Goal: Task Accomplishment & Management: Use online tool/utility

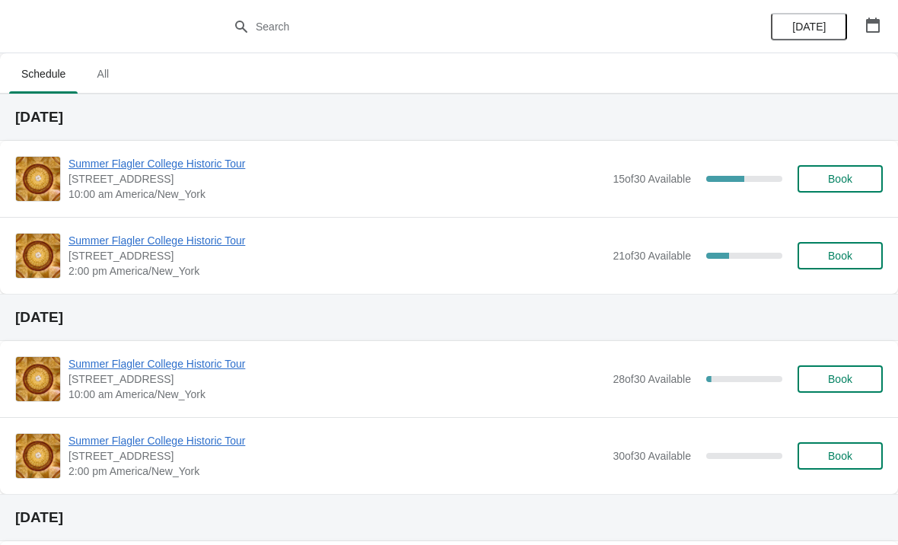
click at [127, 169] on span "Summer Flagler College Historic Tour" at bounding box center [336, 163] width 536 height 15
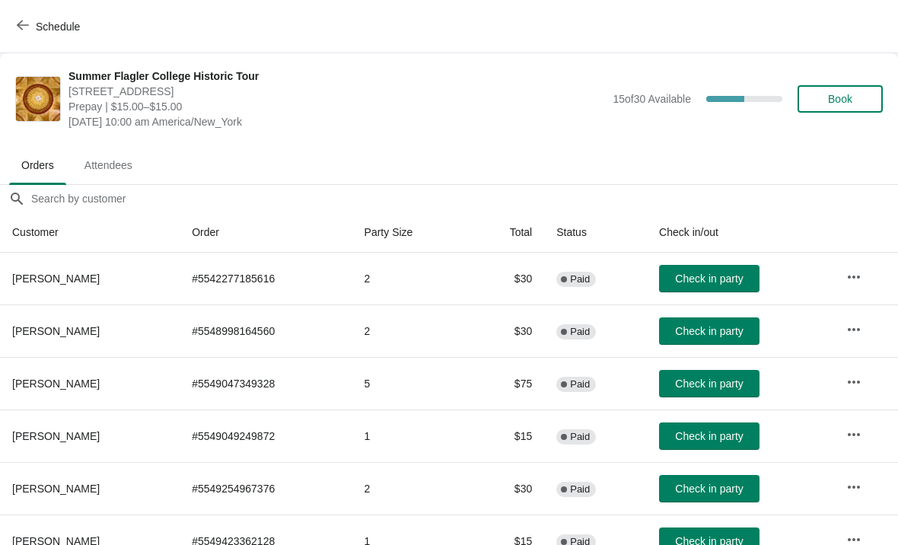
click at [869, 104] on button "Book" at bounding box center [839, 98] width 85 height 27
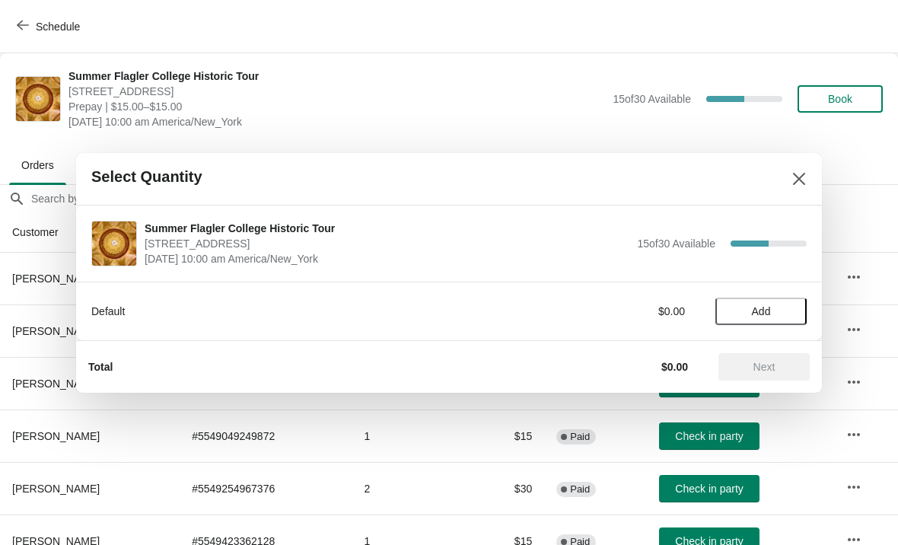
click at [763, 313] on span "Add" at bounding box center [761, 311] width 19 height 12
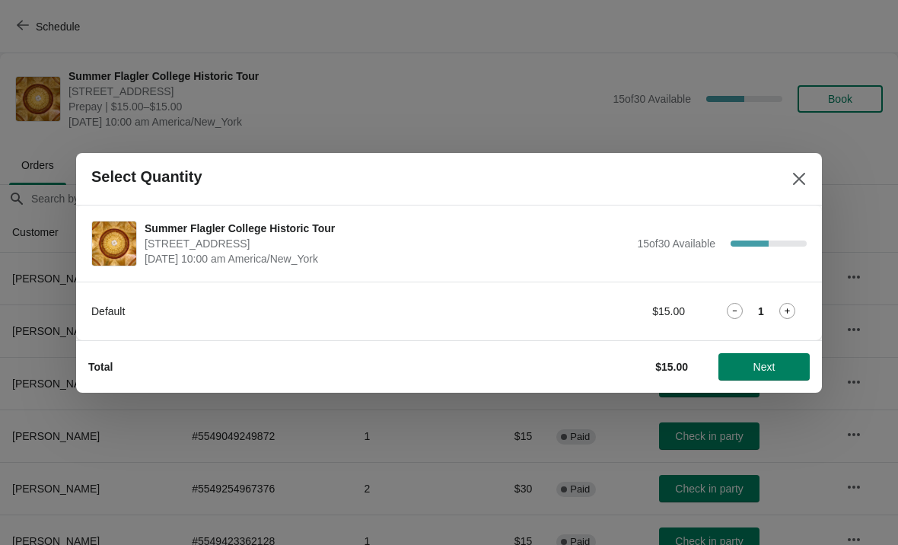
click at [812, 307] on div "Default $15.00 1" at bounding box center [448, 310] width 745 height 59
click at [793, 303] on icon at bounding box center [787, 311] width 16 height 16
click at [732, 307] on icon at bounding box center [734, 311] width 16 height 16
click at [771, 370] on span "Next" at bounding box center [764, 367] width 22 height 12
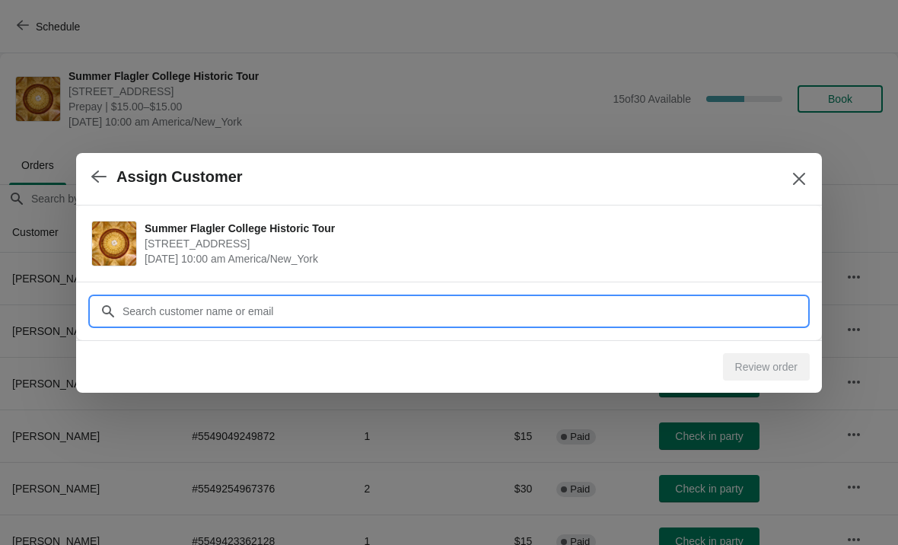
click at [674, 308] on input "Customer" at bounding box center [464, 310] width 685 height 27
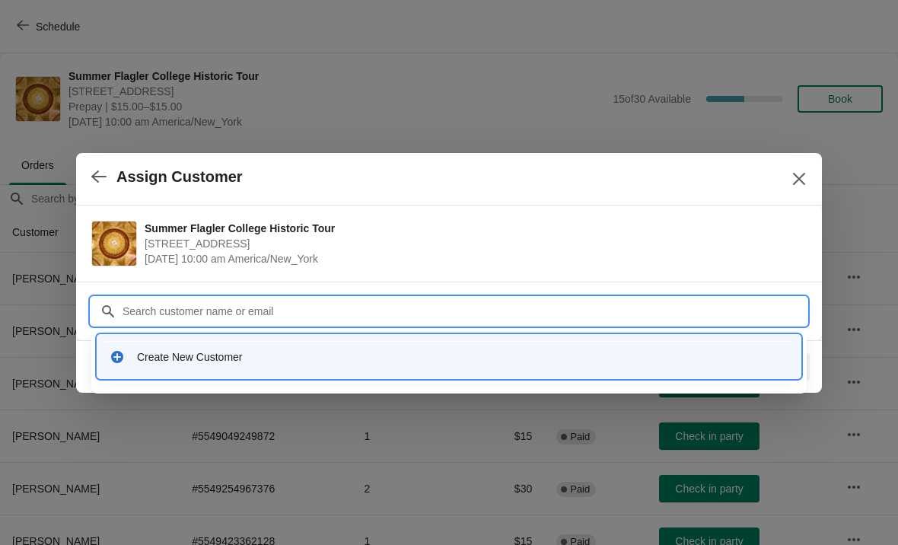
click at [165, 376] on div "Create New Customer" at bounding box center [448, 356] width 703 height 43
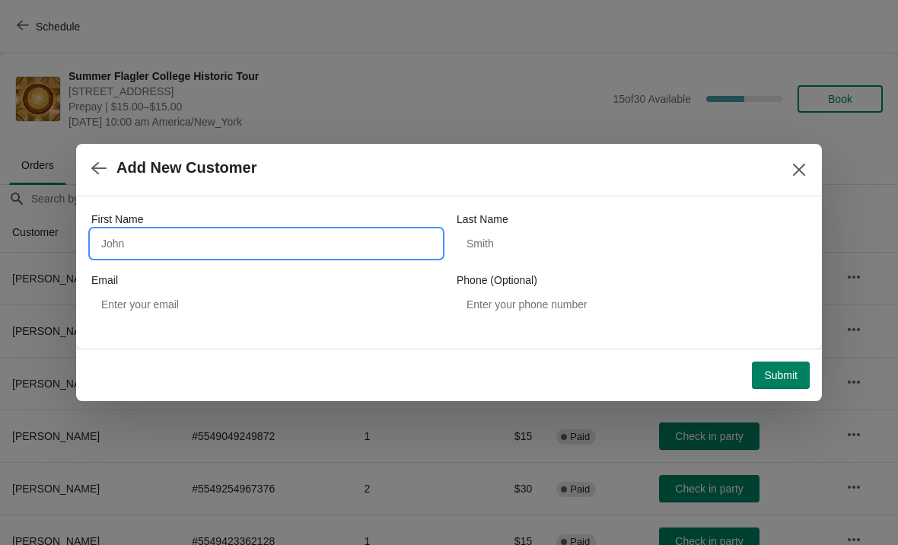
click at [132, 246] on input "First Name" at bounding box center [266, 243] width 350 height 27
type input "Ranji"
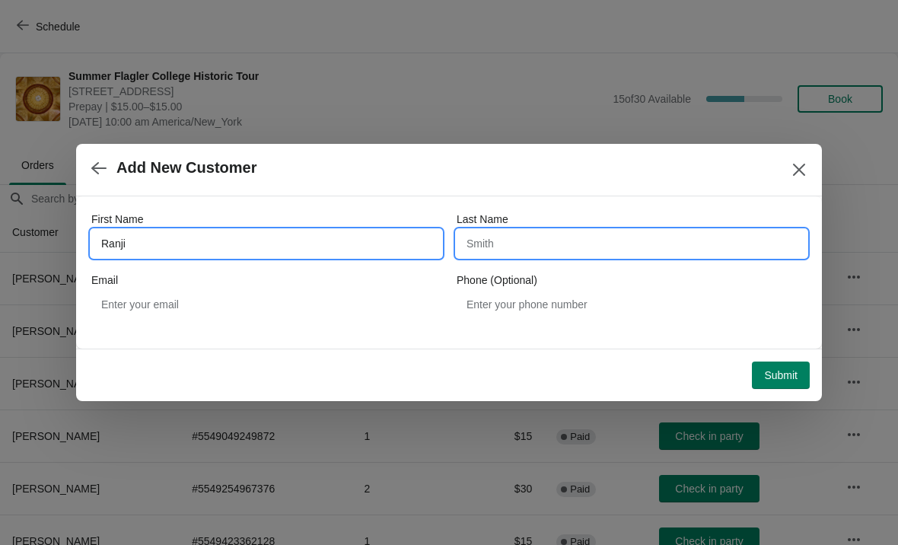
click at [544, 234] on input "Last Name" at bounding box center [631, 243] width 350 height 27
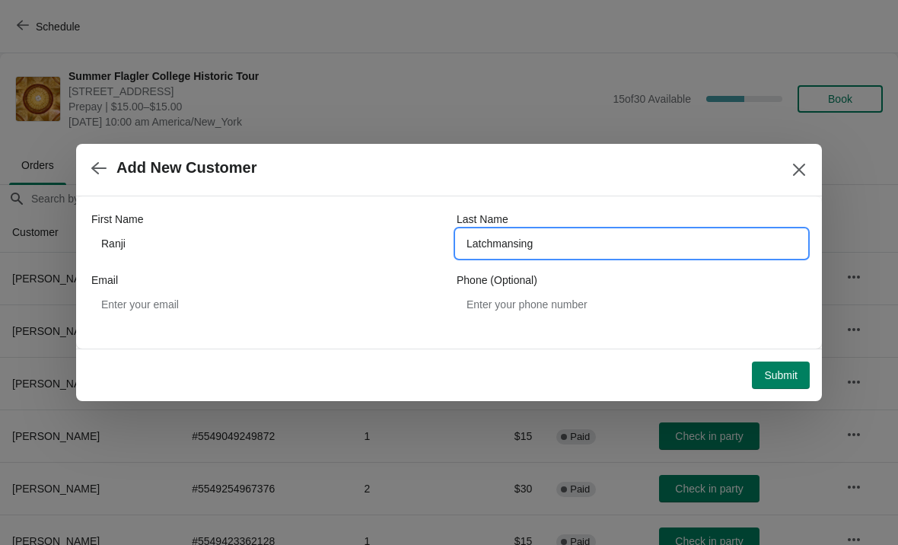
type input "Latchmansingh"
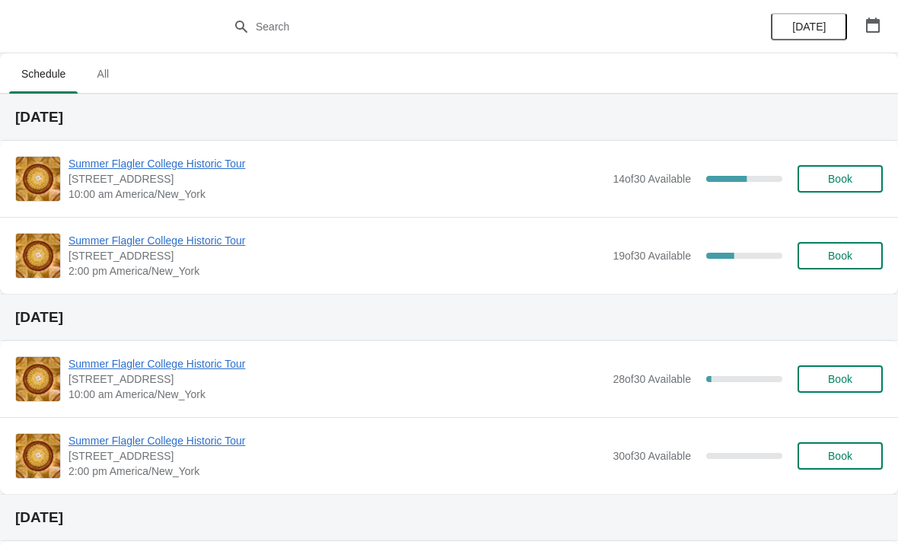
click at [221, 159] on span "Summer Flagler College Historic Tour" at bounding box center [336, 163] width 536 height 15
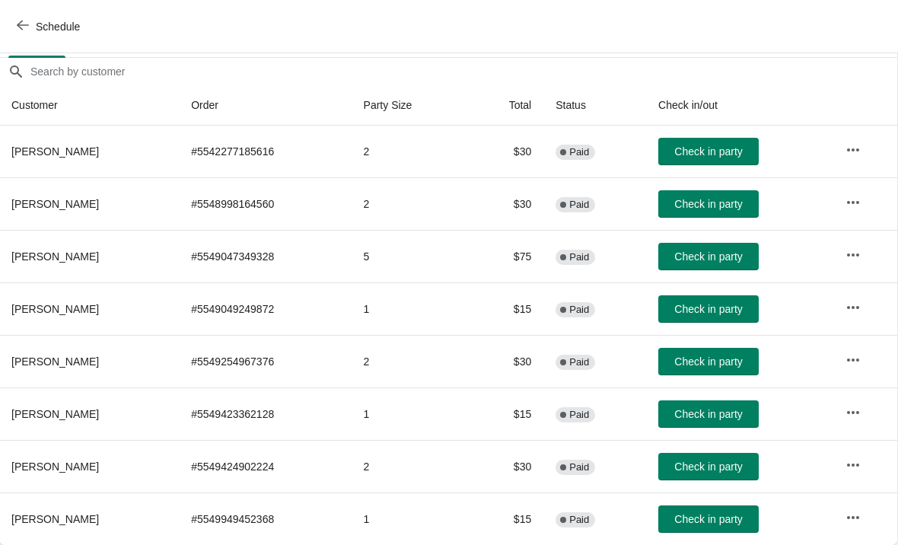
scroll to position [127, 1]
click at [710, 368] on button "Check in party" at bounding box center [708, 361] width 100 height 27
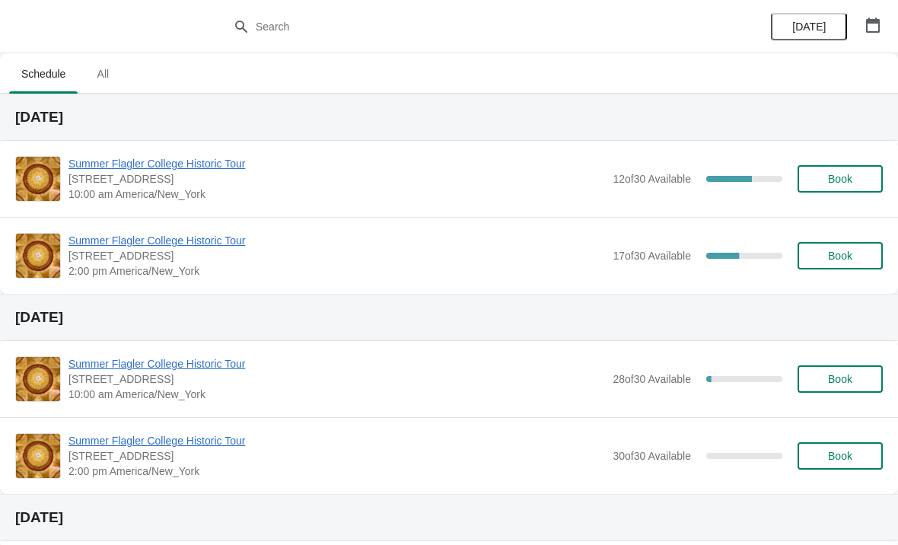
click at [99, 167] on span "Summer Flagler College Historic Tour" at bounding box center [336, 163] width 536 height 15
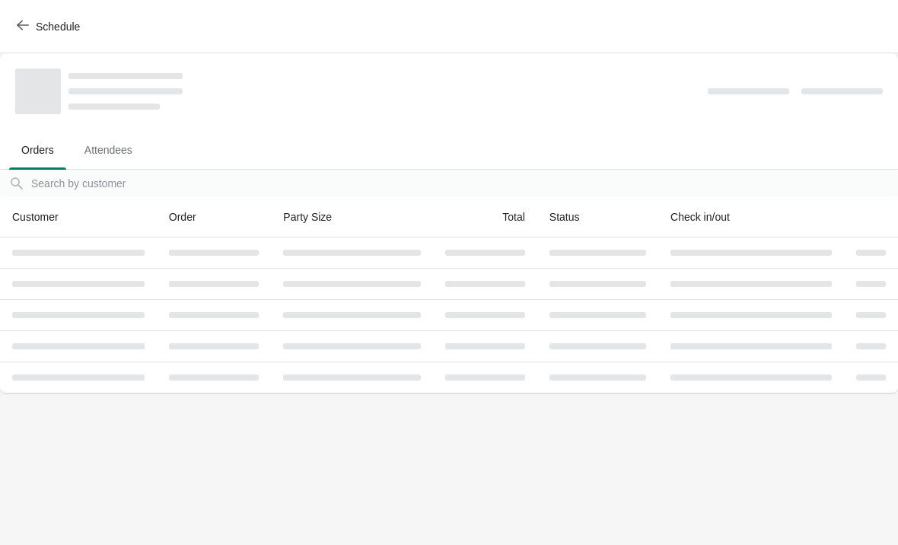
click at [119, 167] on button "Attendees" at bounding box center [108, 150] width 78 height 40
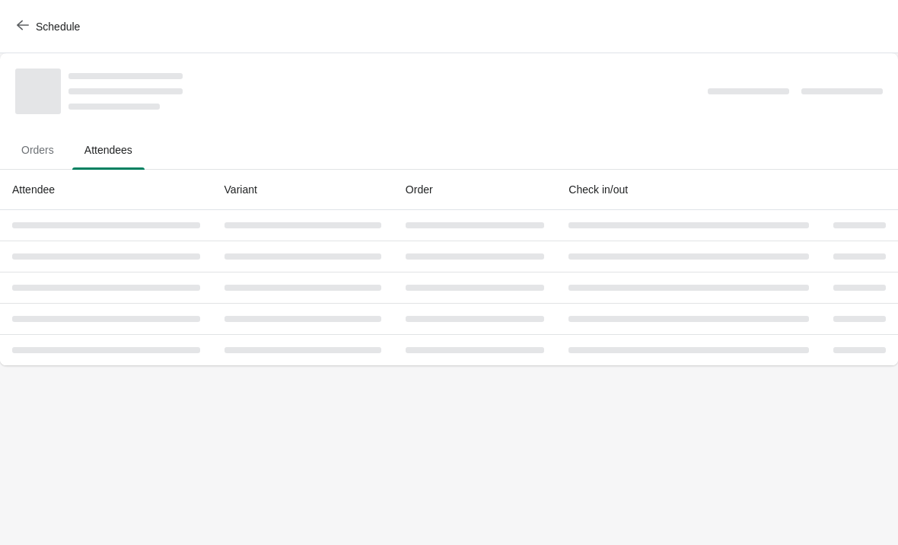
click at [53, 152] on span "Orders" at bounding box center [37, 149] width 57 height 27
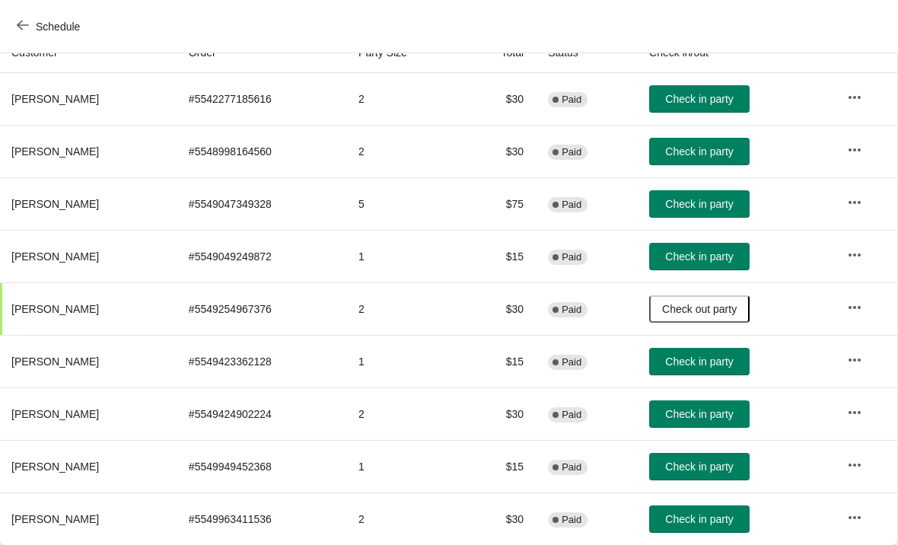
scroll to position [180, 1]
click at [684, 257] on span "Check in party" at bounding box center [699, 256] width 68 height 12
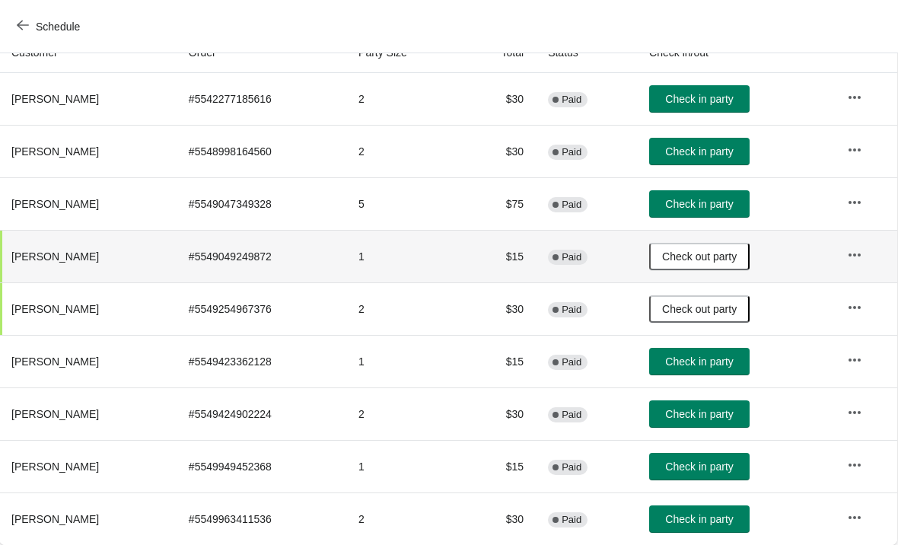
click at [699, 202] on span "Check in party" at bounding box center [699, 204] width 68 height 12
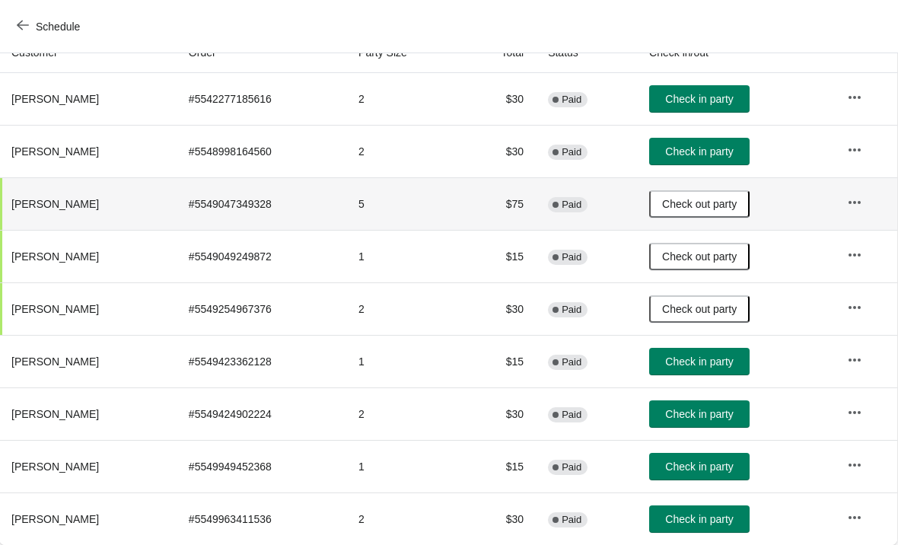
click at [702, 426] on button "Check in party" at bounding box center [699, 413] width 100 height 27
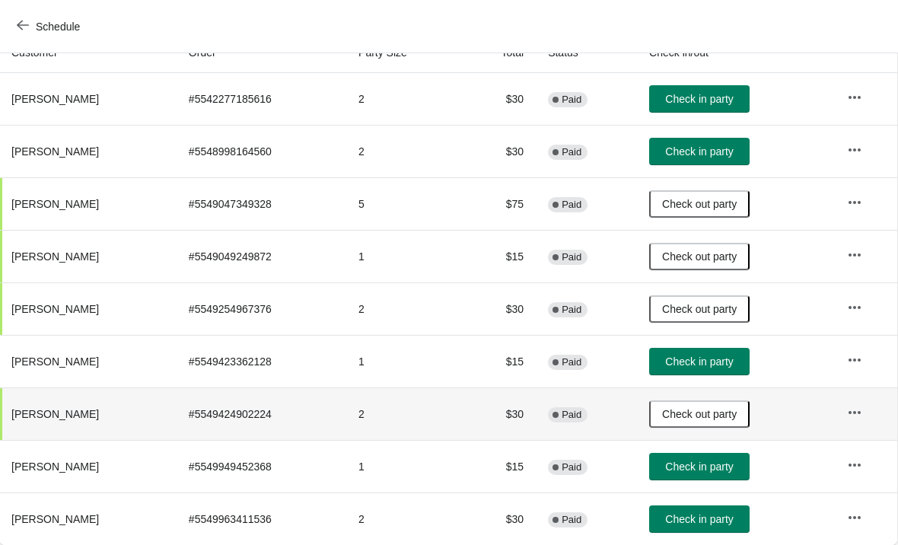
click at [684, 475] on button "Check in party" at bounding box center [699, 466] width 100 height 27
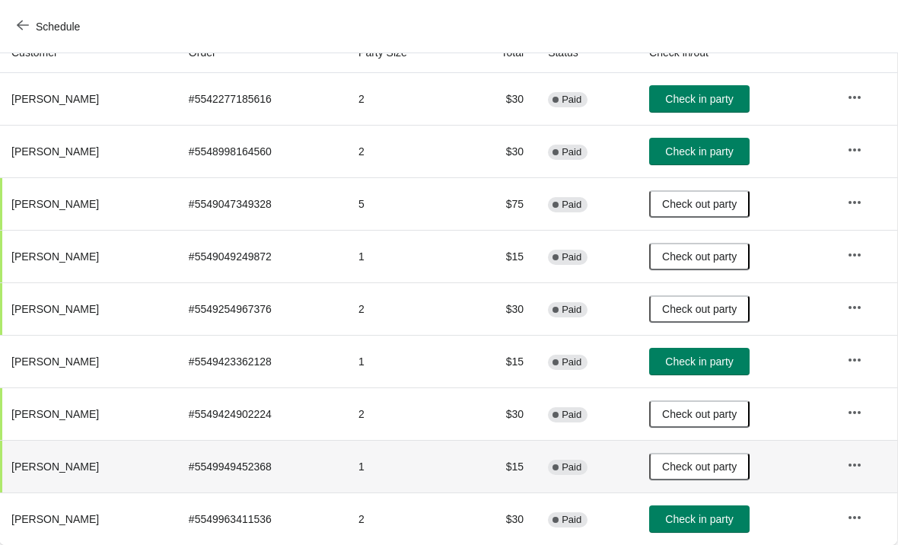
click at [704, 523] on span "Check in party" at bounding box center [699, 519] width 68 height 12
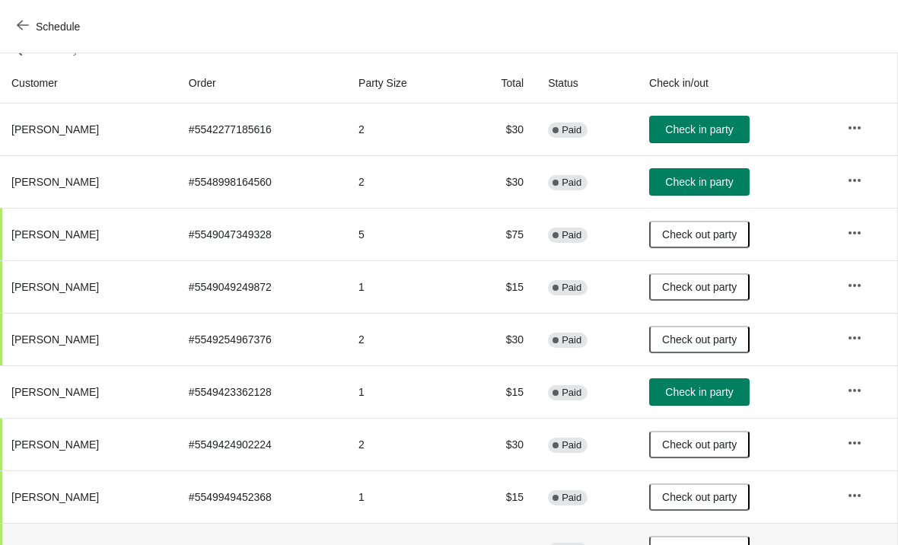
scroll to position [147, 1]
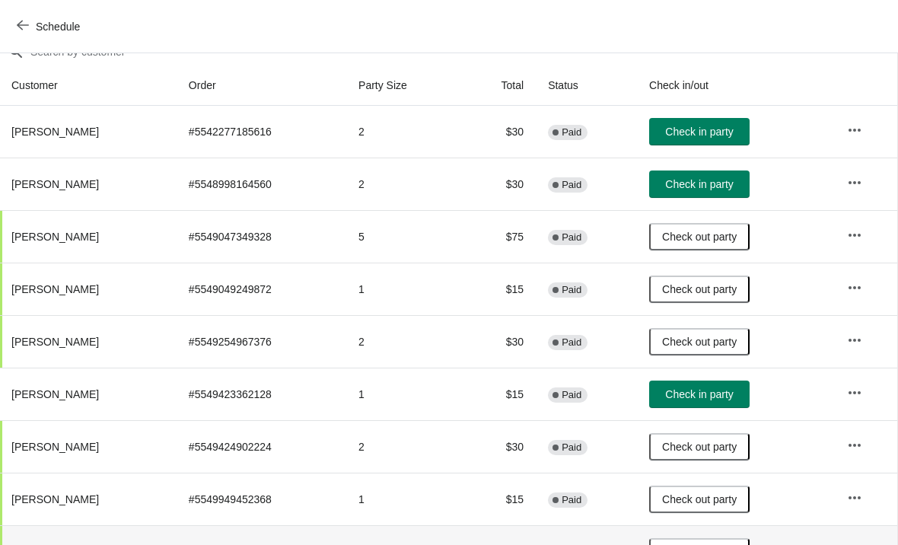
click at [724, 135] on span "Check in party" at bounding box center [699, 132] width 68 height 12
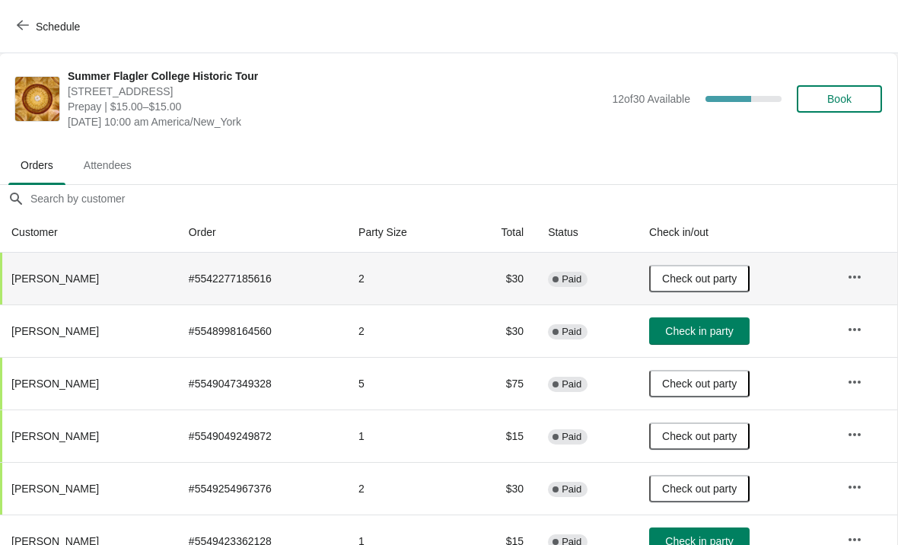
scroll to position [0, 1]
click at [859, 95] on span "Book" at bounding box center [839, 99] width 58 height 12
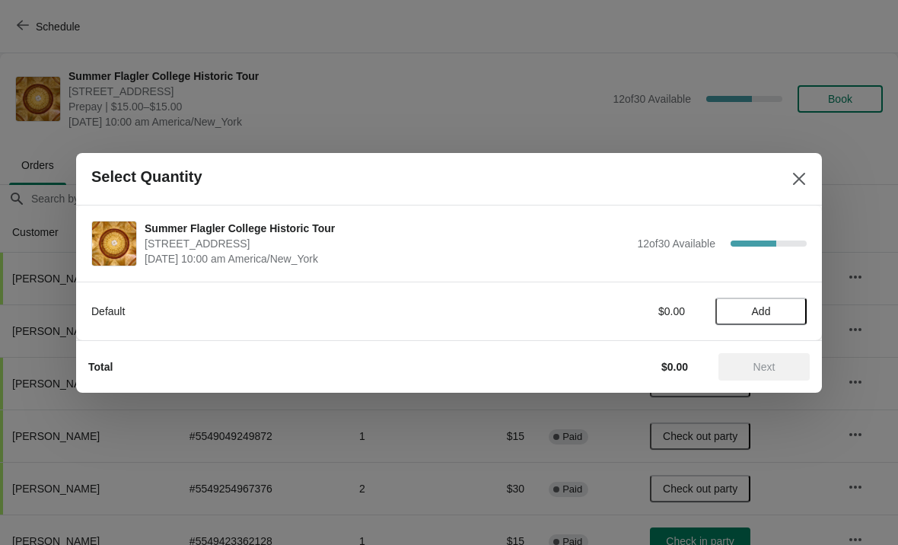
click at [784, 310] on span "Add" at bounding box center [761, 311] width 64 height 12
click at [793, 307] on icon at bounding box center [787, 311] width 16 height 16
click at [777, 364] on span "Next" at bounding box center [763, 367] width 67 height 12
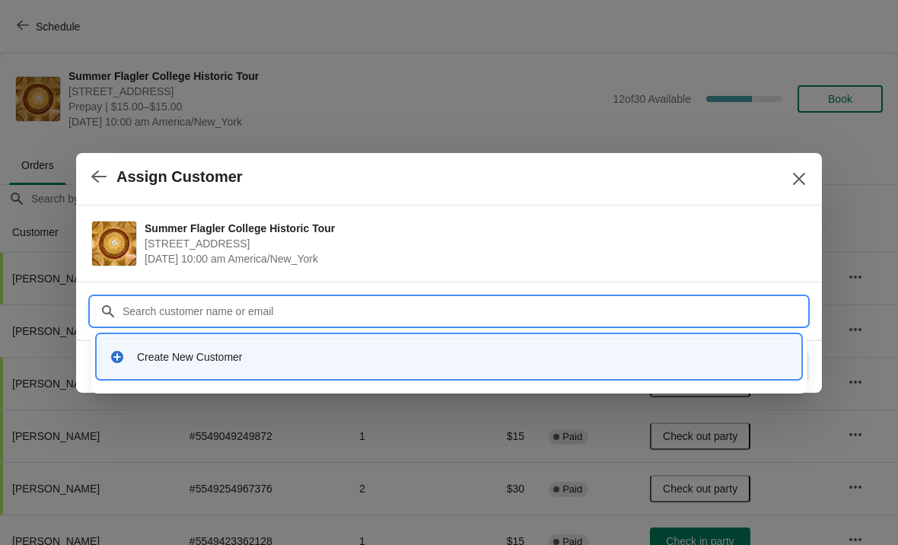
click at [201, 351] on div "Create New Customer" at bounding box center [462, 356] width 651 height 15
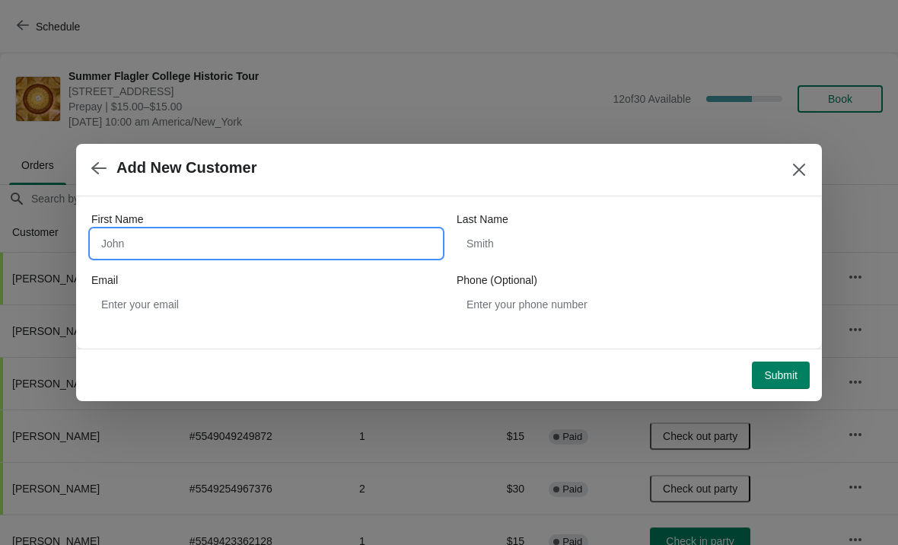
click at [179, 255] on input "First Name" at bounding box center [266, 243] width 350 height 27
type input "Chuck"
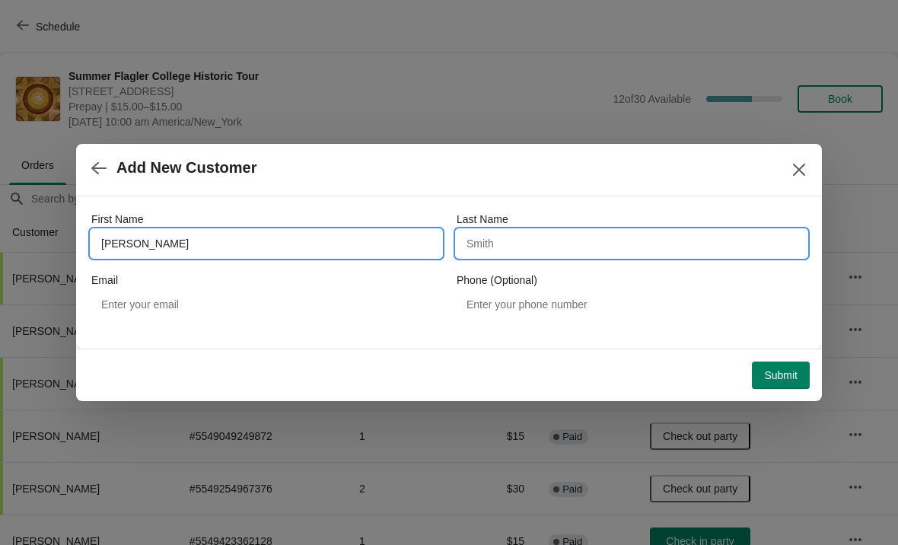
click at [578, 253] on input "Last Name" at bounding box center [631, 243] width 350 height 27
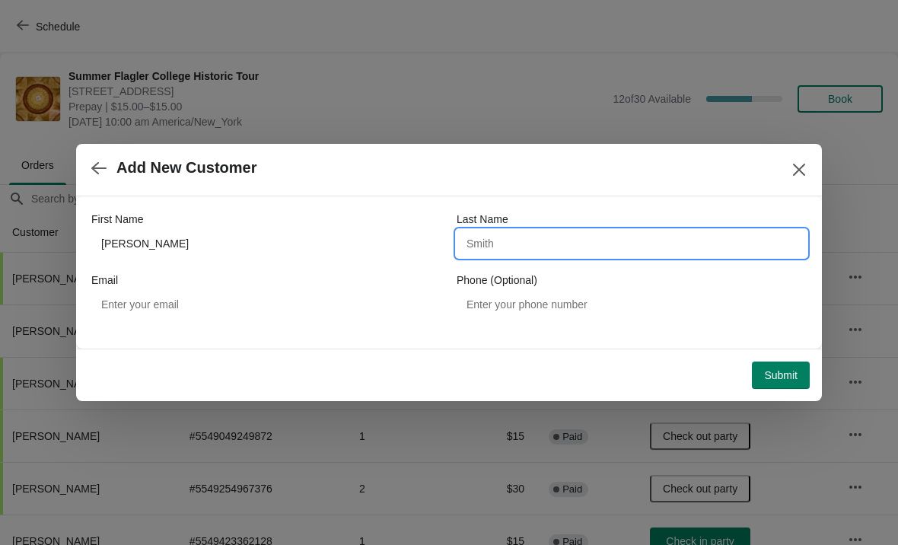
type input "V"
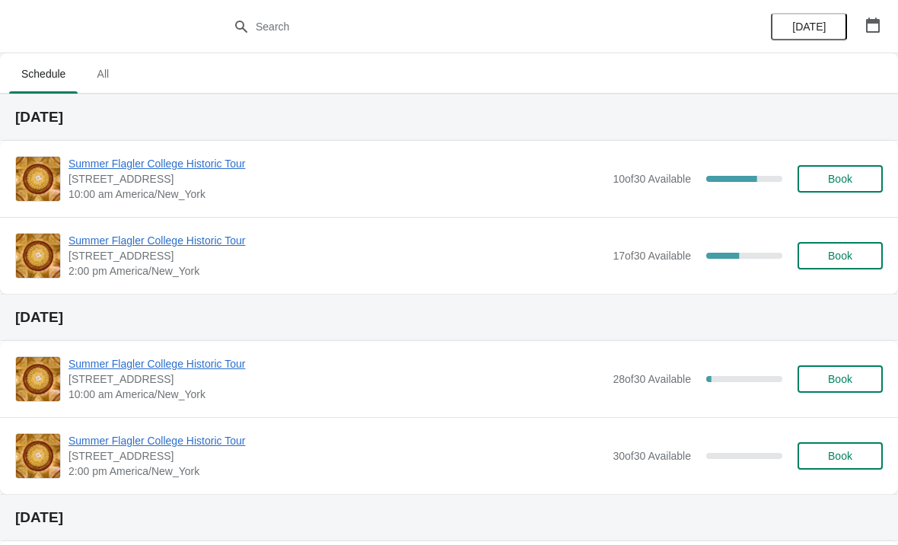
click at [137, 189] on span "10:00 am America/New_York" at bounding box center [336, 193] width 536 height 15
click at [138, 151] on div "Summer Flagler College Historic Tour 74 King Street, St. Augustine, FL, USA 10:…" at bounding box center [449, 179] width 898 height 76
click at [135, 147] on div "Summer Flagler College Historic Tour 74 King Street, St. Augustine, FL, USA 10:…" at bounding box center [449, 179] width 898 height 76
click at [154, 168] on span "Summer Flagler College Historic Tour" at bounding box center [336, 163] width 536 height 15
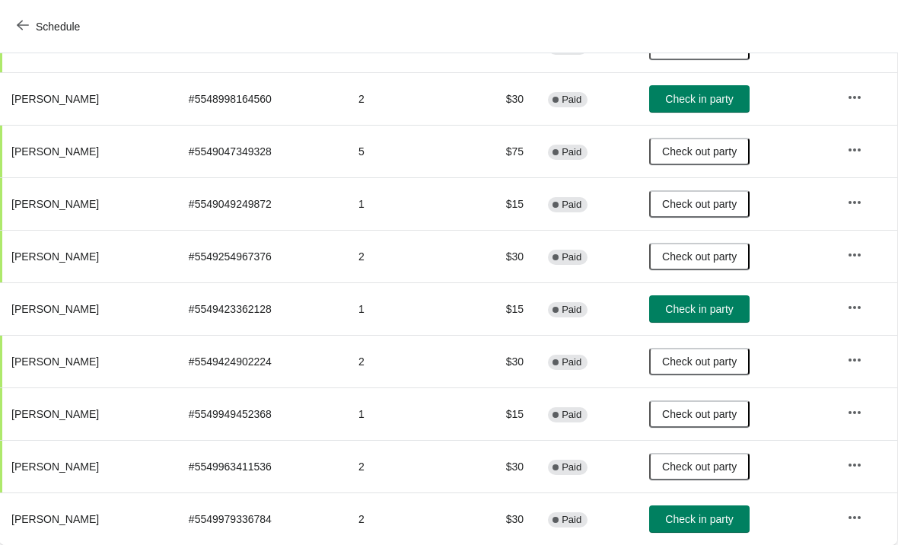
scroll to position [232, 1]
click at [691, 516] on span "Check in party" at bounding box center [699, 519] width 68 height 12
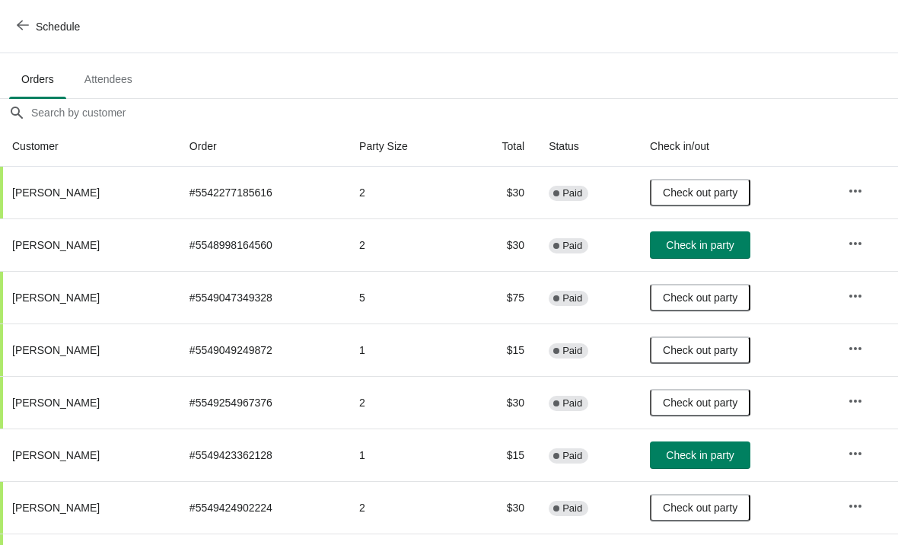
scroll to position [87, 0]
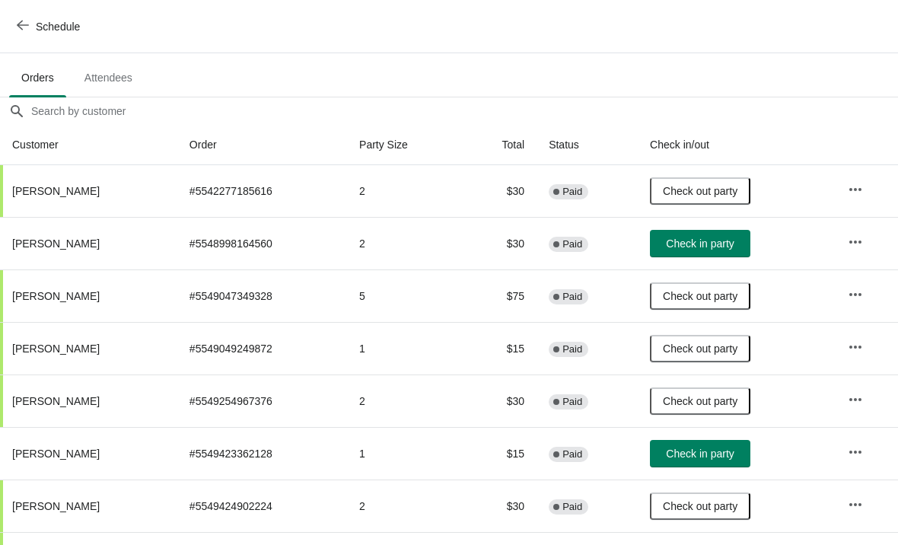
click at [707, 442] on button "Check in party" at bounding box center [700, 453] width 100 height 27
